Goal: Task Accomplishment & Management: Manage account settings

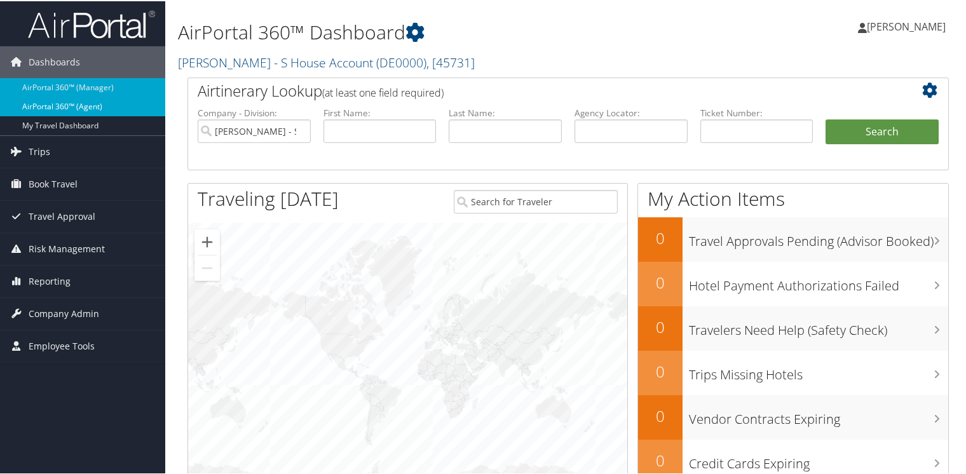
click at [85, 109] on link "AirPortal 360™ (Agent)" at bounding box center [82, 105] width 165 height 19
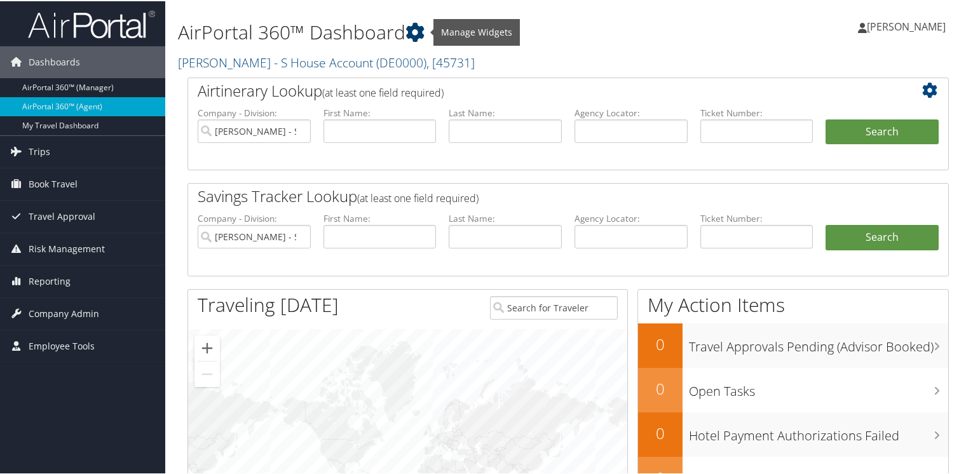
click at [410, 28] on icon at bounding box center [414, 31] width 19 height 19
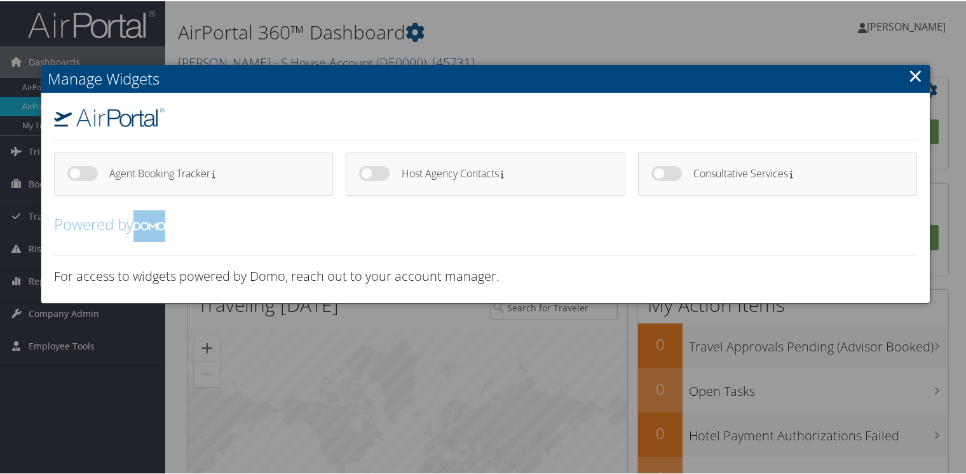
click at [912, 72] on link "×" at bounding box center [915, 74] width 15 height 25
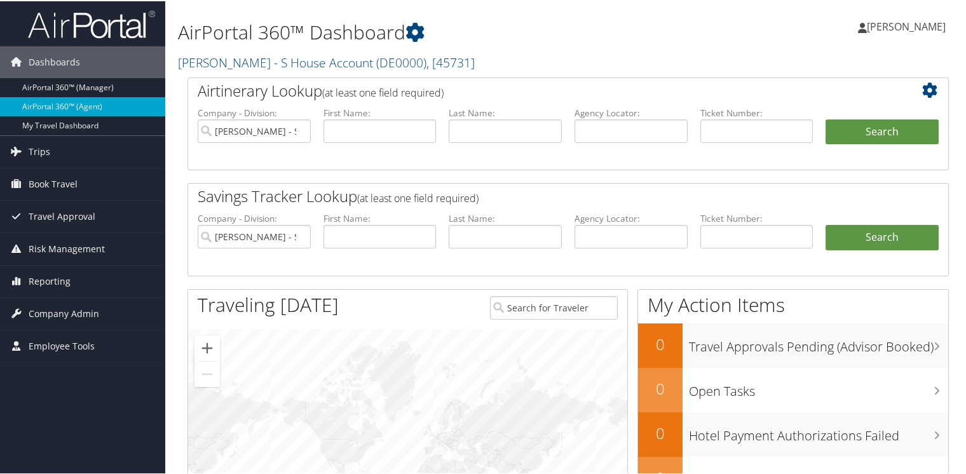
click at [927, 91] on icon at bounding box center [933, 88] width 22 height 15
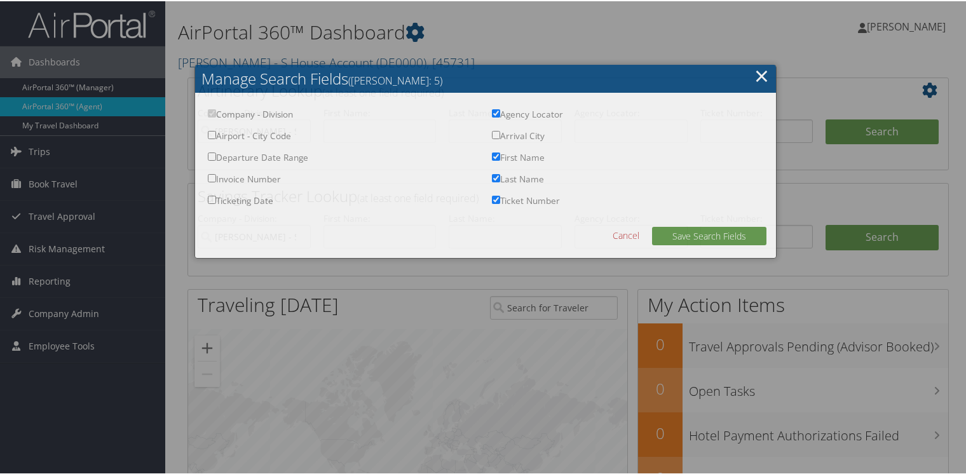
checkbox input "true"
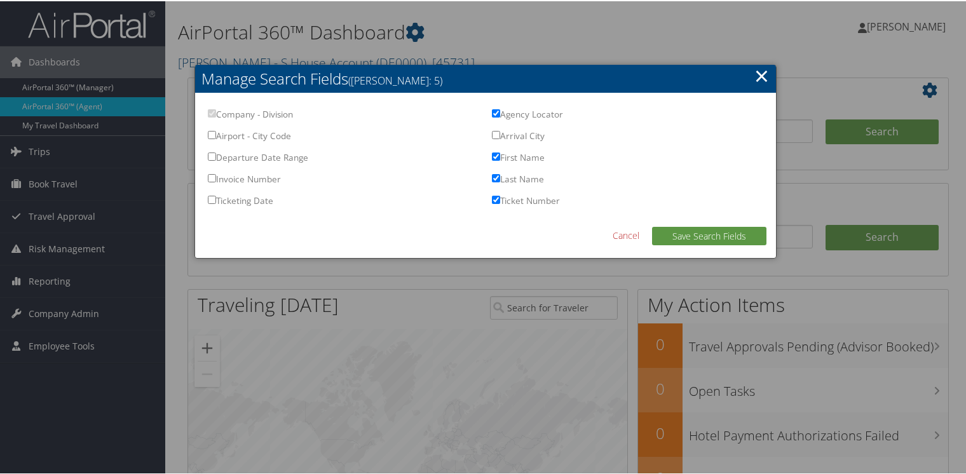
click at [759, 73] on link "×" at bounding box center [761, 74] width 15 height 25
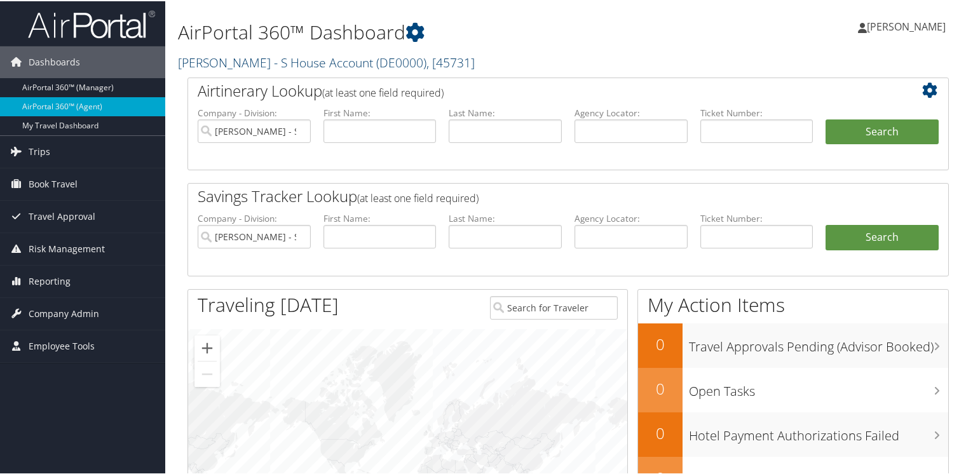
click at [190, 59] on link "Donna Evans - S House Account ( DE0000 ) , [ 45731 ]" at bounding box center [326, 61] width 297 height 17
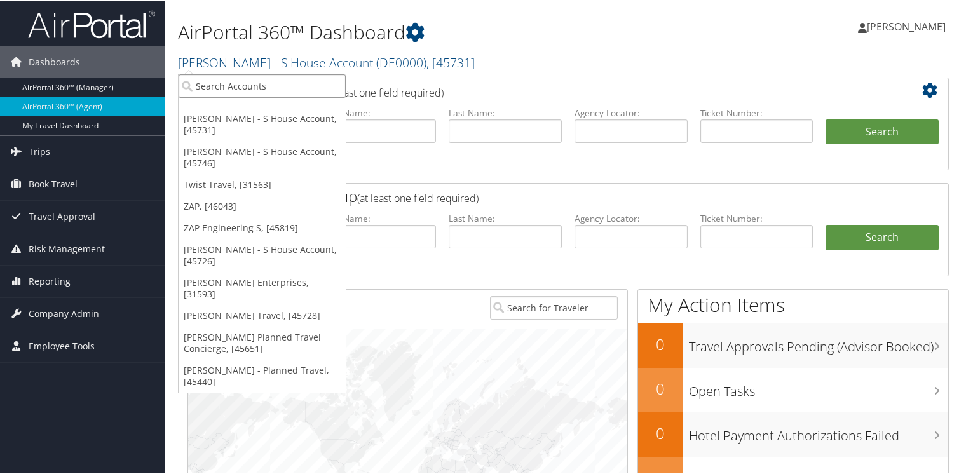
click at [205, 85] on input "search" at bounding box center [262, 85] width 167 height 24
type input "elli"
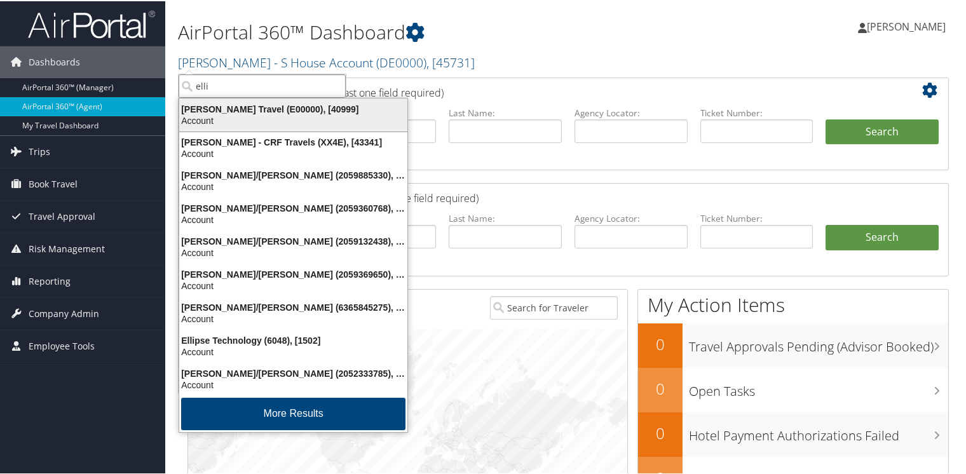
click at [214, 111] on div "Elli Beck - Enzian Travel (E00000), [40999]" at bounding box center [293, 107] width 243 height 11
click at [214, 111] on label "Company - Division:" at bounding box center [254, 111] width 113 height 13
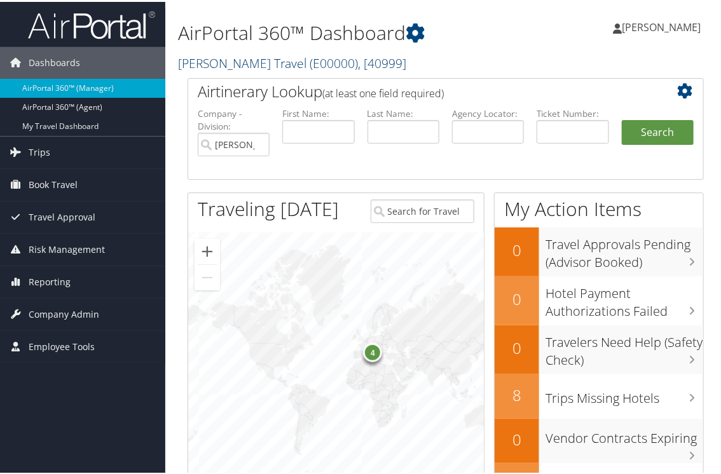
click at [194, 58] on link "[PERSON_NAME] Travel ( E00000 ) , [ 40999 ]" at bounding box center [292, 61] width 228 height 17
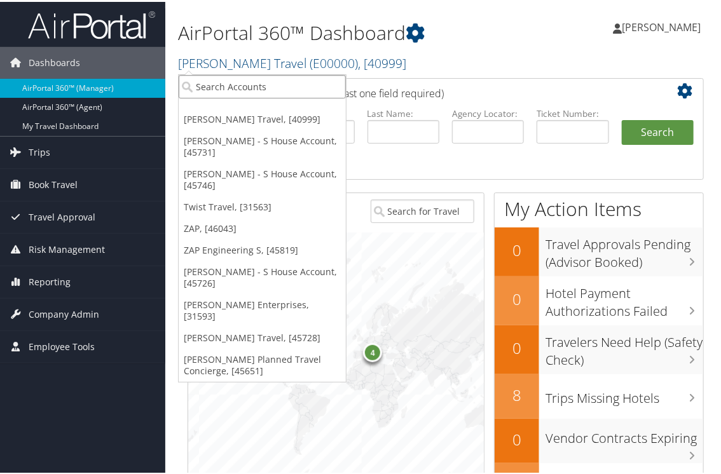
click at [195, 78] on input "search" at bounding box center [262, 85] width 167 height 24
type input "amy ow"
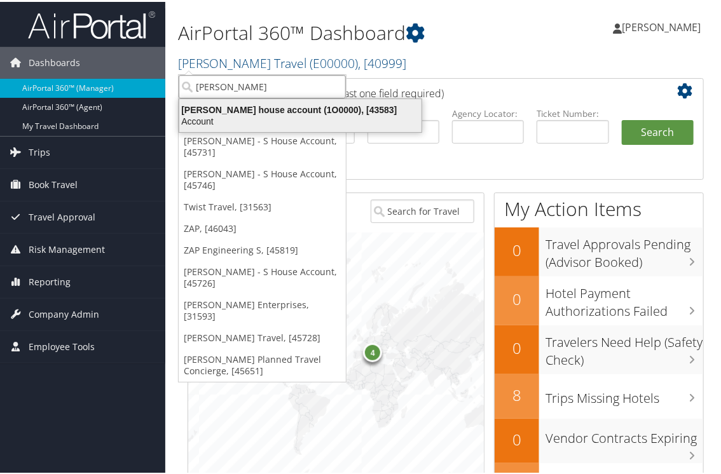
click at [265, 105] on div "Amy Owens house account (1O0000), [43583]" at bounding box center [300, 107] width 257 height 11
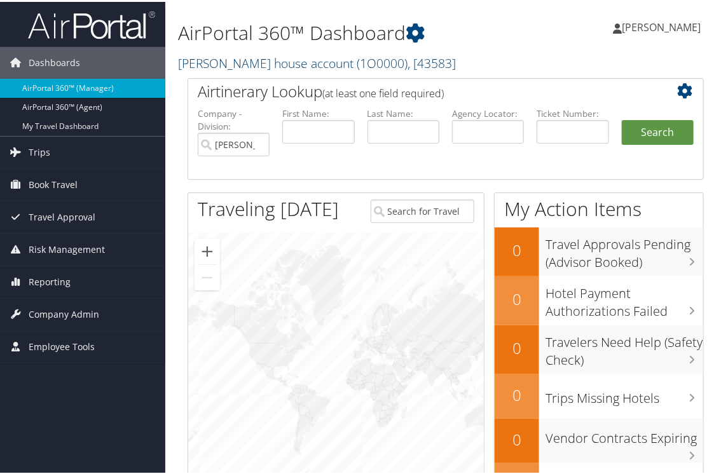
click at [187, 62] on link "[PERSON_NAME] house account ( 1O0000 ) , [ 43583 ]" at bounding box center [317, 61] width 278 height 17
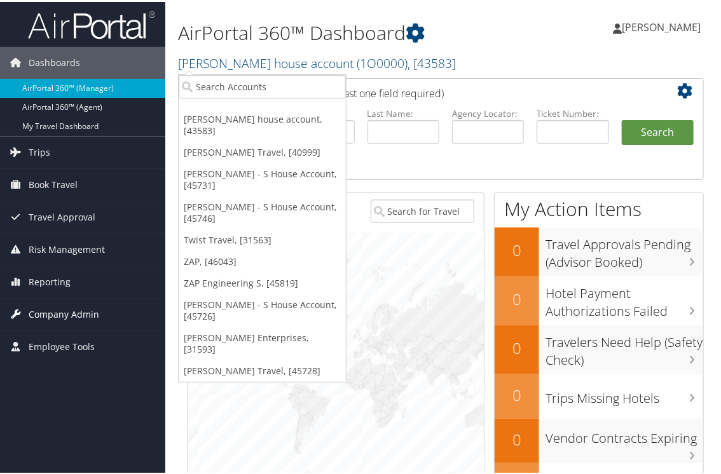
click at [49, 311] on span "Company Admin" at bounding box center [64, 313] width 71 height 32
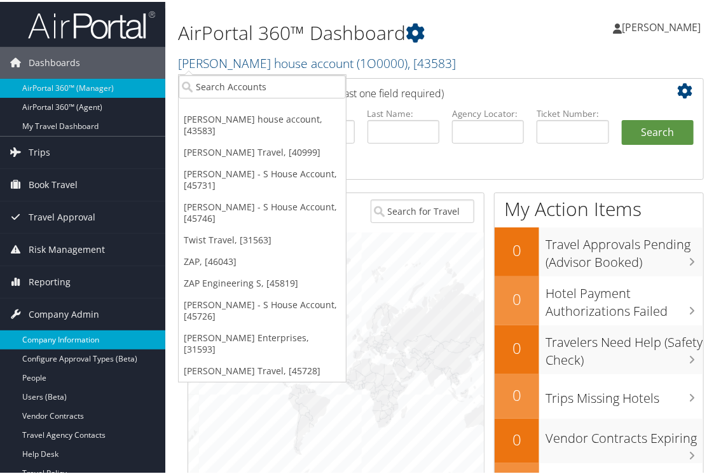
click at [53, 335] on link "Company Information" at bounding box center [82, 338] width 165 height 19
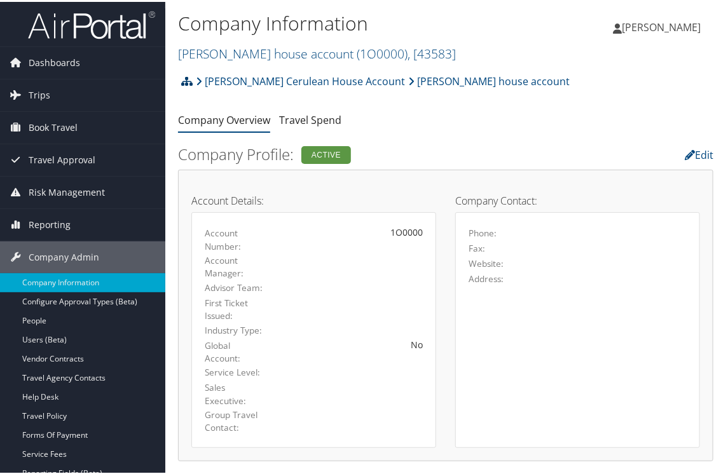
click at [187, 77] on icon at bounding box center [186, 79] width 11 height 10
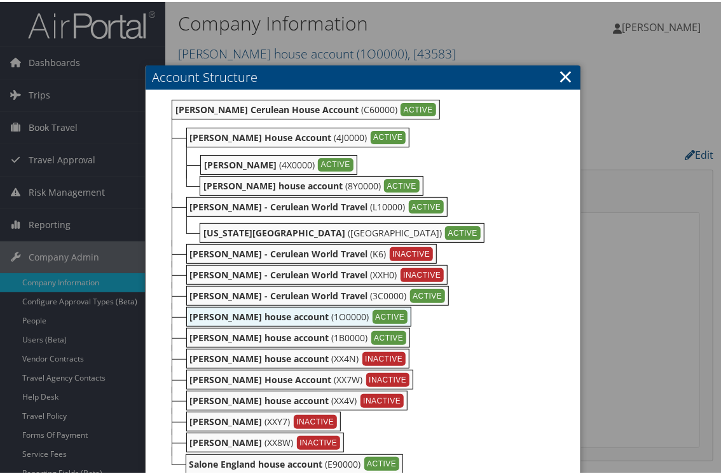
click at [559, 69] on link "×" at bounding box center [566, 74] width 15 height 25
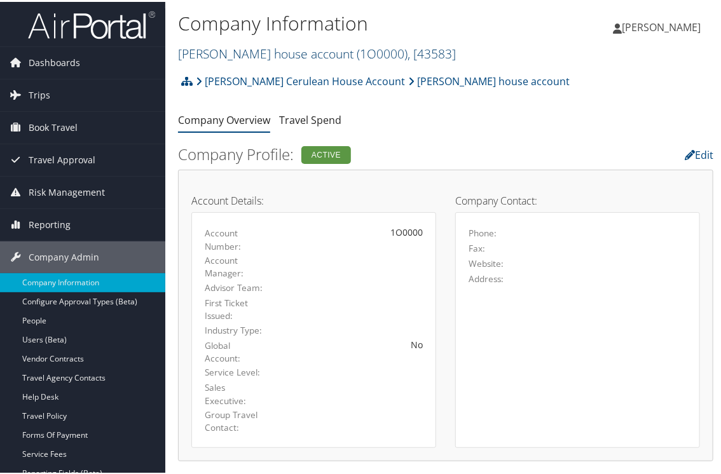
click at [216, 53] on link "Amy Owens house account ( 1O0000 ) , [ 43583 ]" at bounding box center [317, 51] width 278 height 17
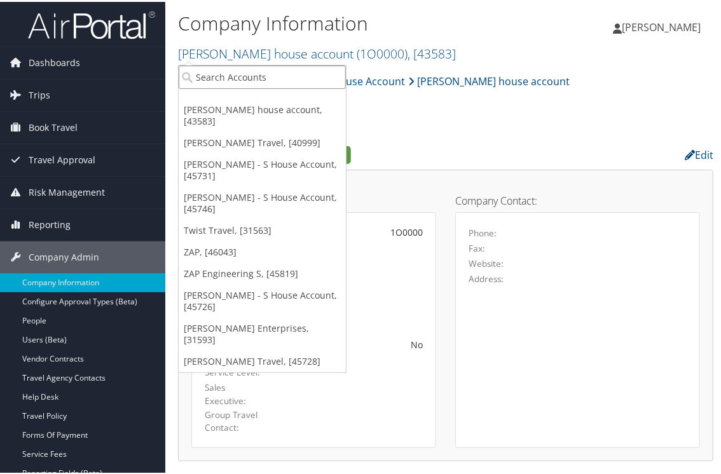
click at [222, 73] on input "search" at bounding box center [262, 76] width 167 height 24
drag, startPoint x: 234, startPoint y: 64, endPoint x: 165, endPoint y: 61, distance: 70.0
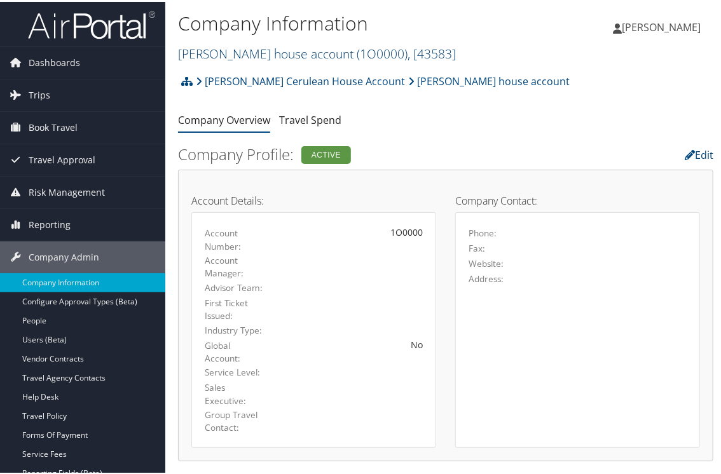
click at [196, 51] on link "Amy Owens house account ( 1O0000 ) , [ 43583 ]" at bounding box center [317, 51] width 278 height 17
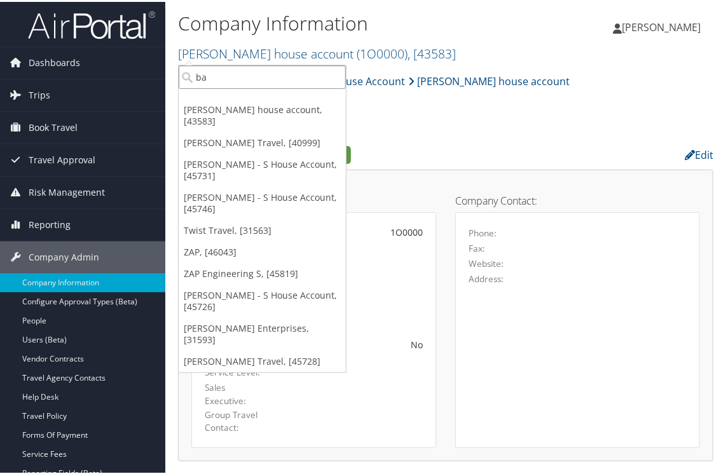
type input "b"
type input "carol dave"
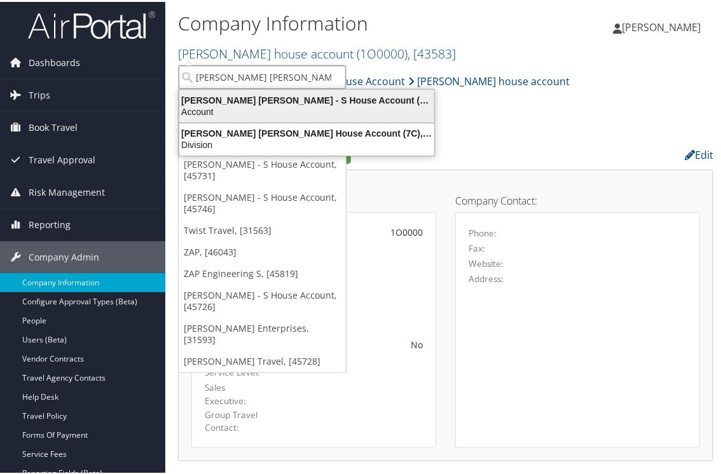
click at [223, 97] on div "Carol Dave - S House Account (7C0000), [45756]" at bounding box center [307, 98] width 270 height 11
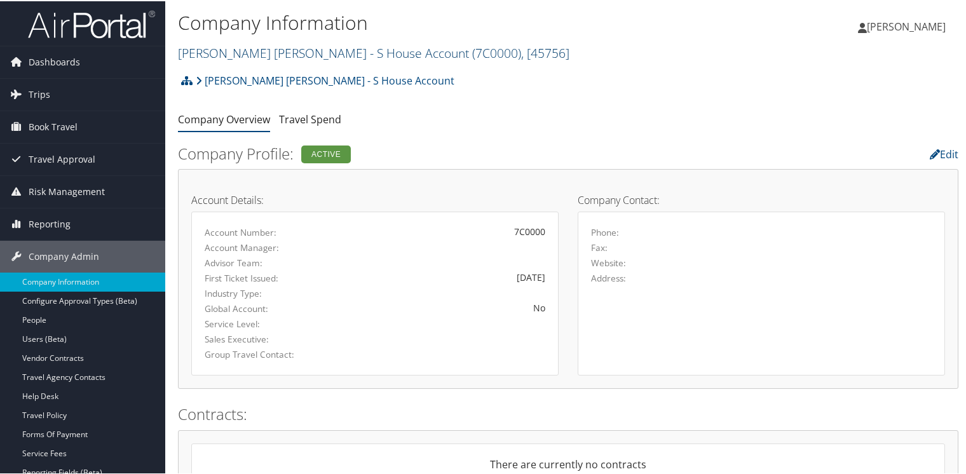
click at [200, 52] on link "[PERSON_NAME] [PERSON_NAME] - S House Account ( 7C0000 ) , [ 45756 ]" at bounding box center [373, 51] width 391 height 17
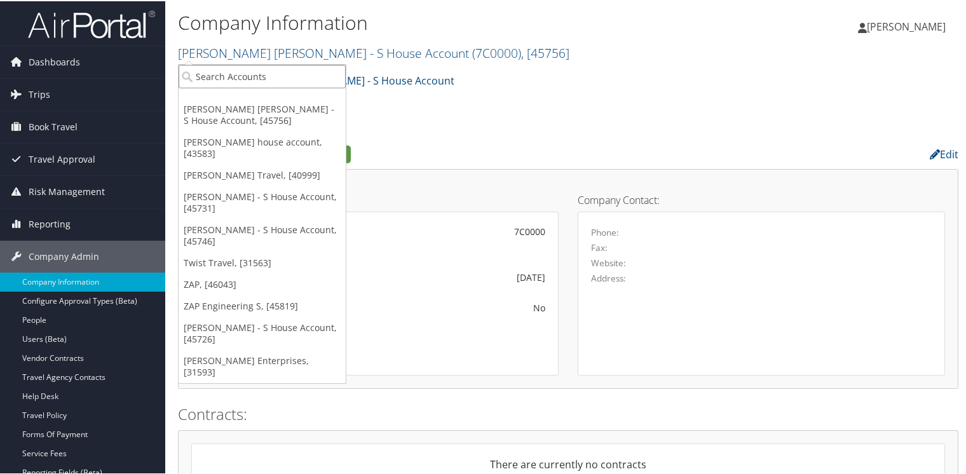
click at [206, 75] on input "search" at bounding box center [262, 76] width 167 height 24
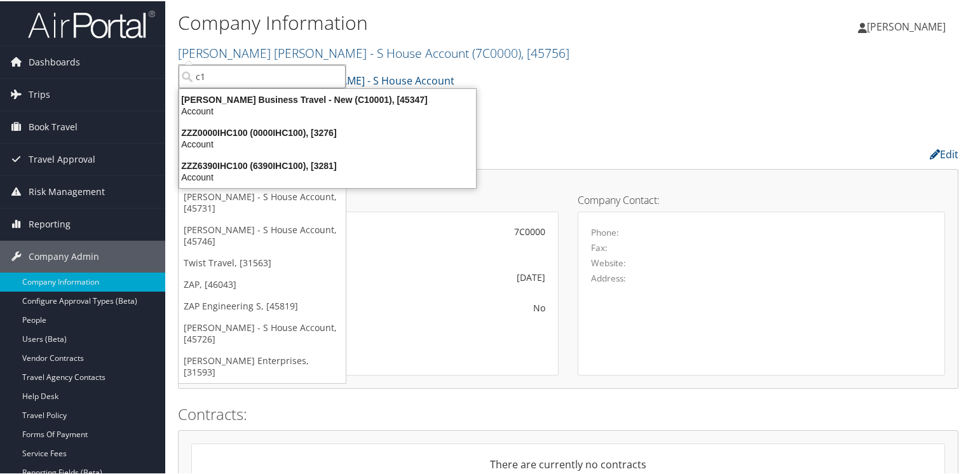
type input "c"
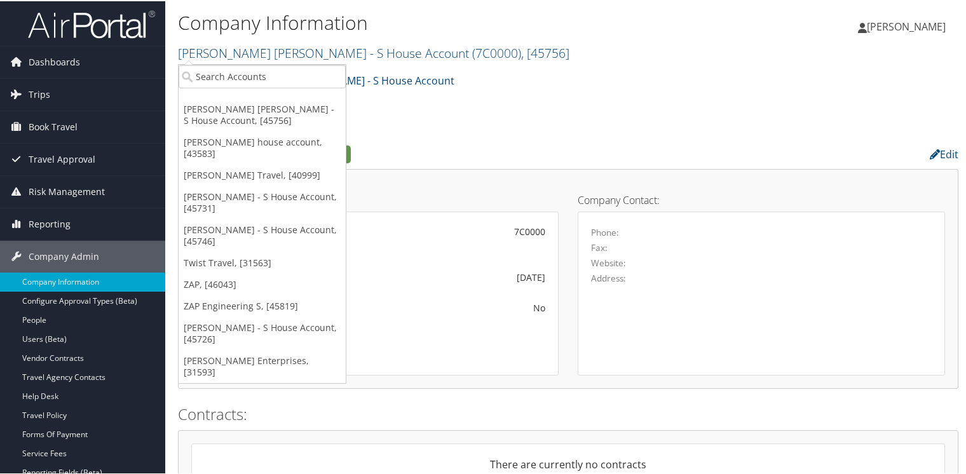
click at [510, 12] on h1 "Company Information" at bounding box center [438, 21] width 520 height 27
